Goal: Task Accomplishment & Management: Complete application form

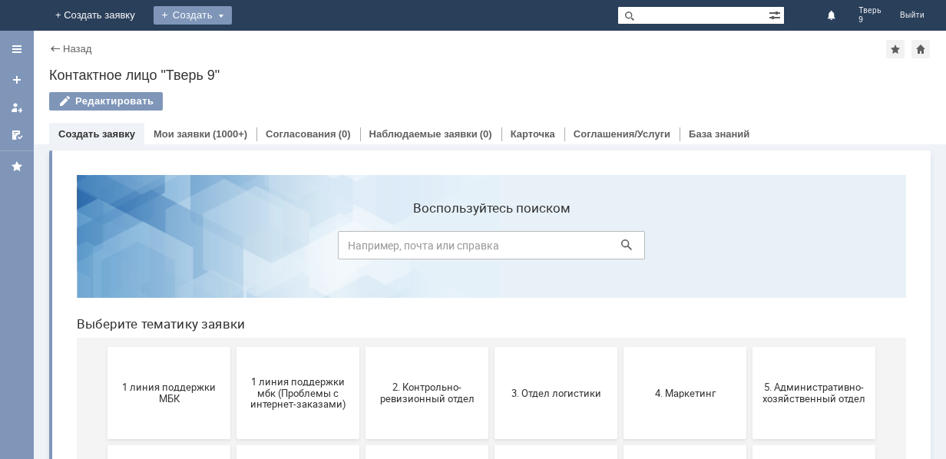
click at [232, 15] on div "Создать" at bounding box center [193, 15] width 78 height 18
click at [273, 41] on link "Заявка" at bounding box center [215, 46] width 117 height 18
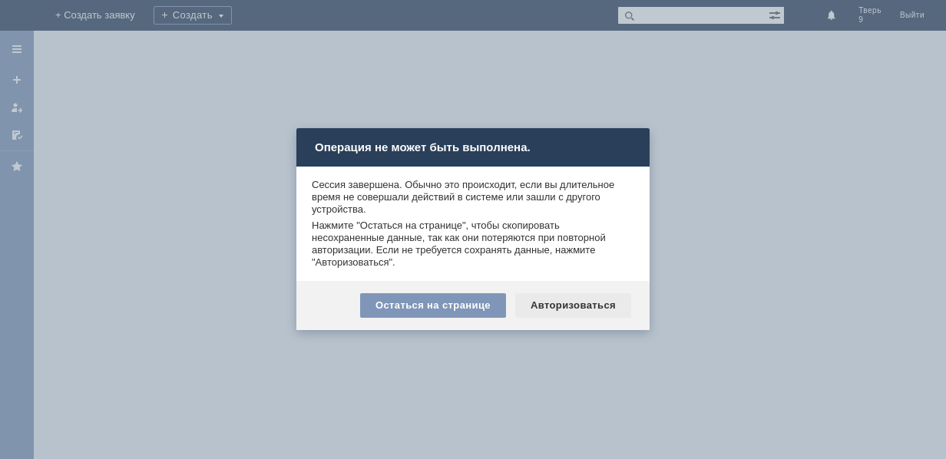
click at [565, 307] on div "Авторизоваться" at bounding box center [573, 305] width 116 height 25
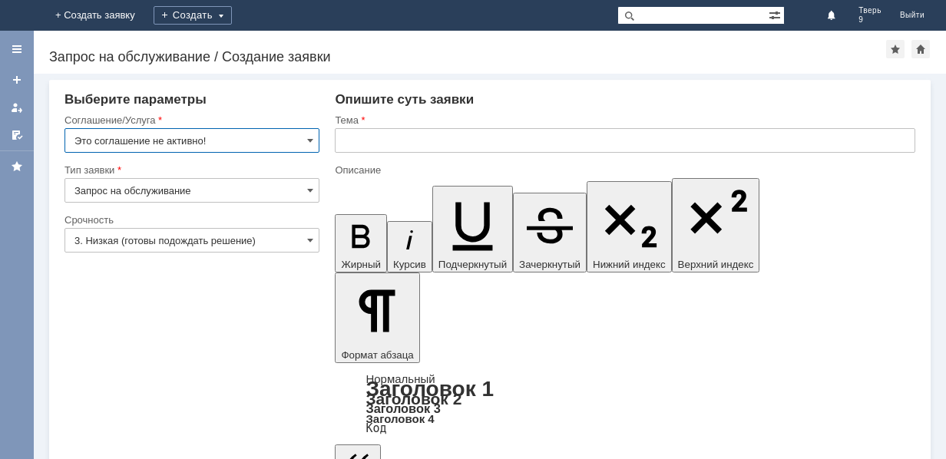
click at [193, 137] on input "Это соглашение не активно!" at bounding box center [191, 140] width 255 height 25
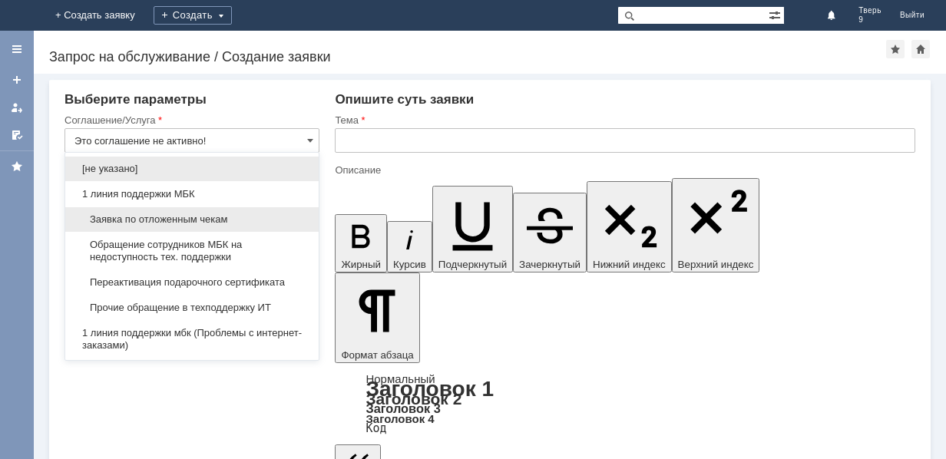
click at [219, 219] on span "Заявка по отложенным чекам" at bounding box center [191, 219] width 235 height 12
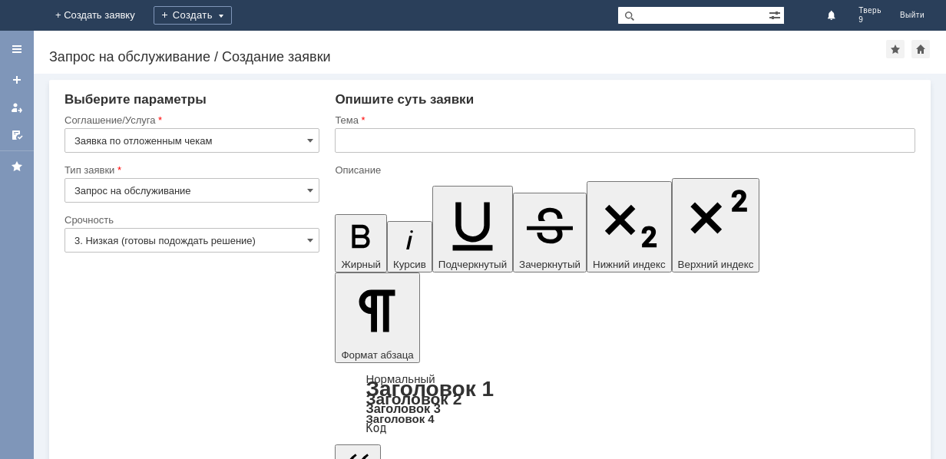
type input "Заявка по отложенным чекам"
click at [476, 137] on input "text" at bounding box center [625, 140] width 580 height 25
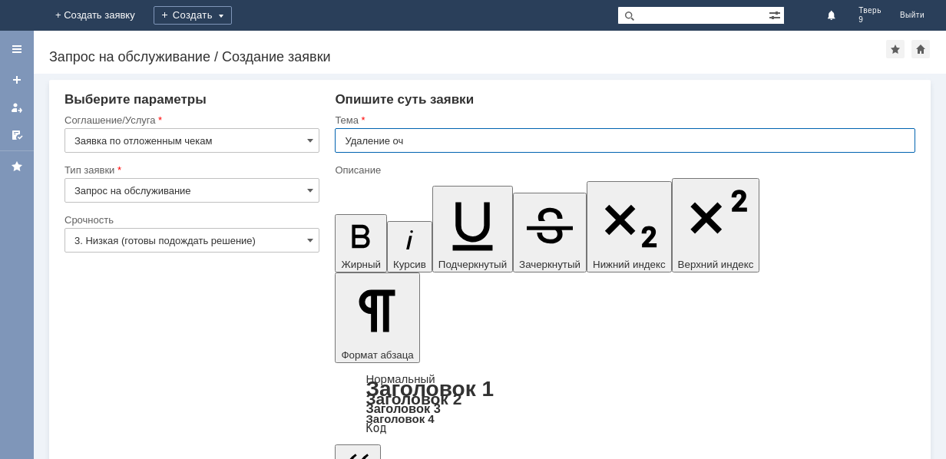
type input "Удаление оч"
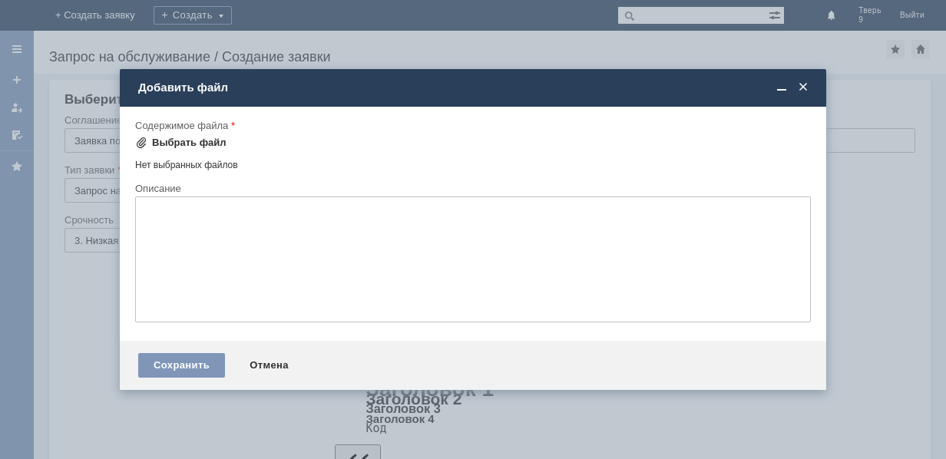
click at [199, 140] on div "Выбрать файл" at bounding box center [189, 143] width 74 height 12
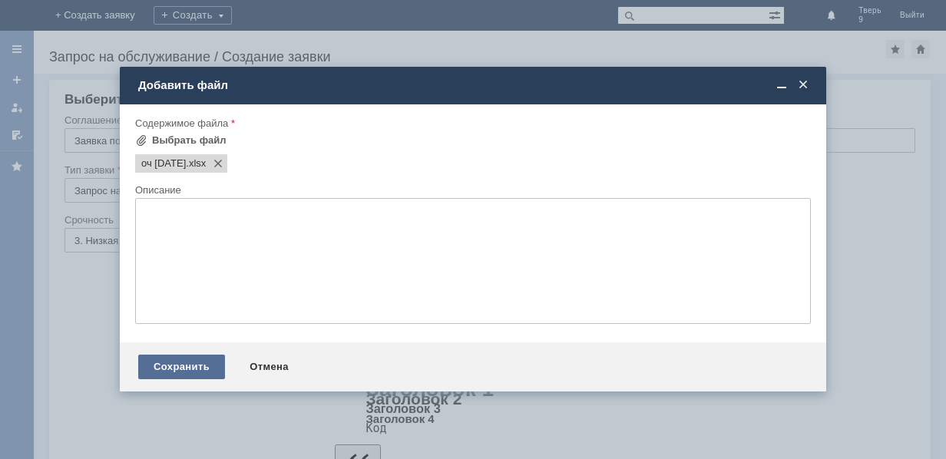
click at [199, 366] on div "Сохранить" at bounding box center [181, 367] width 87 height 25
